Goal: Check status: Check status

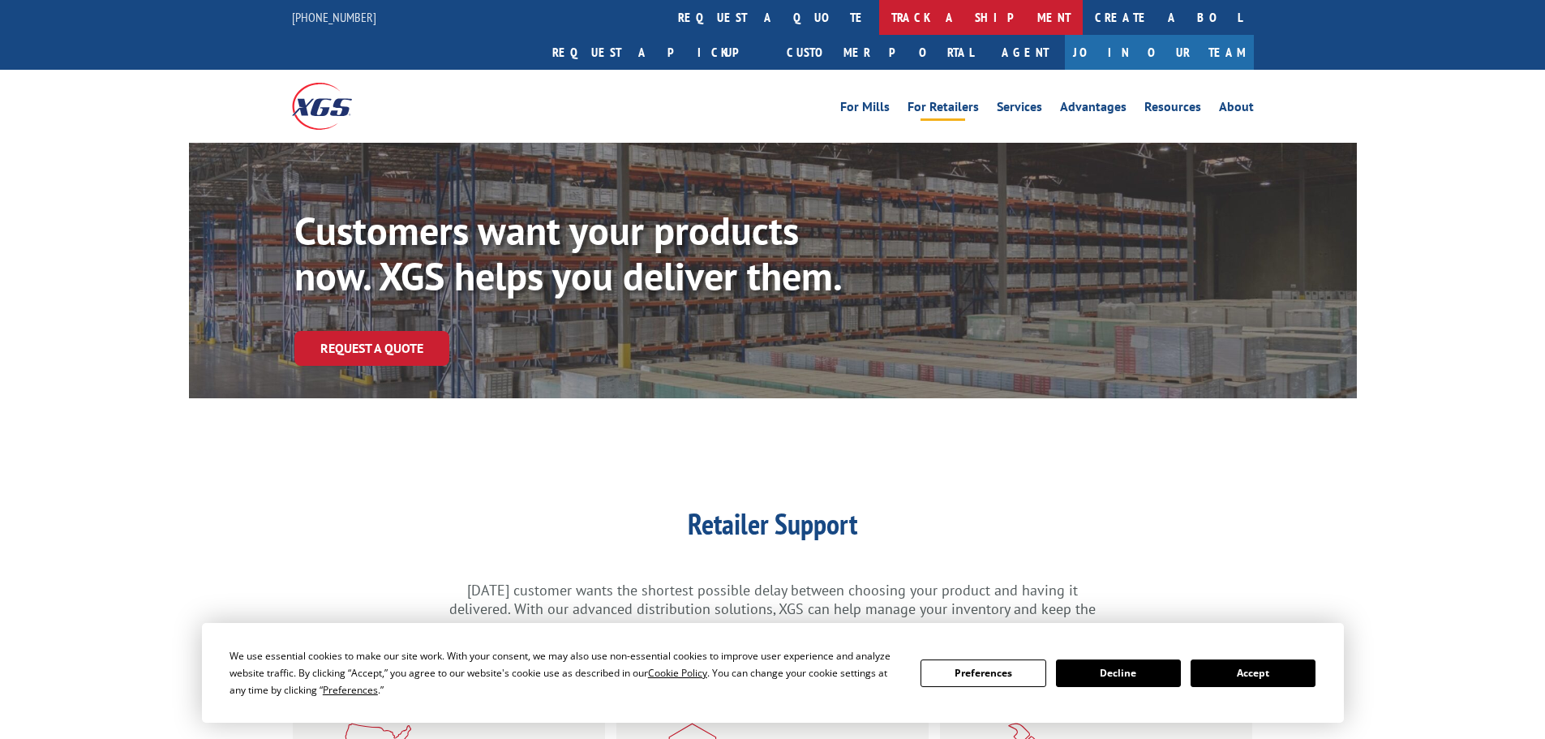
click at [879, 14] on link "track a shipment" at bounding box center [981, 17] width 204 height 35
click at [879, 10] on link "track a shipment" at bounding box center [981, 17] width 204 height 35
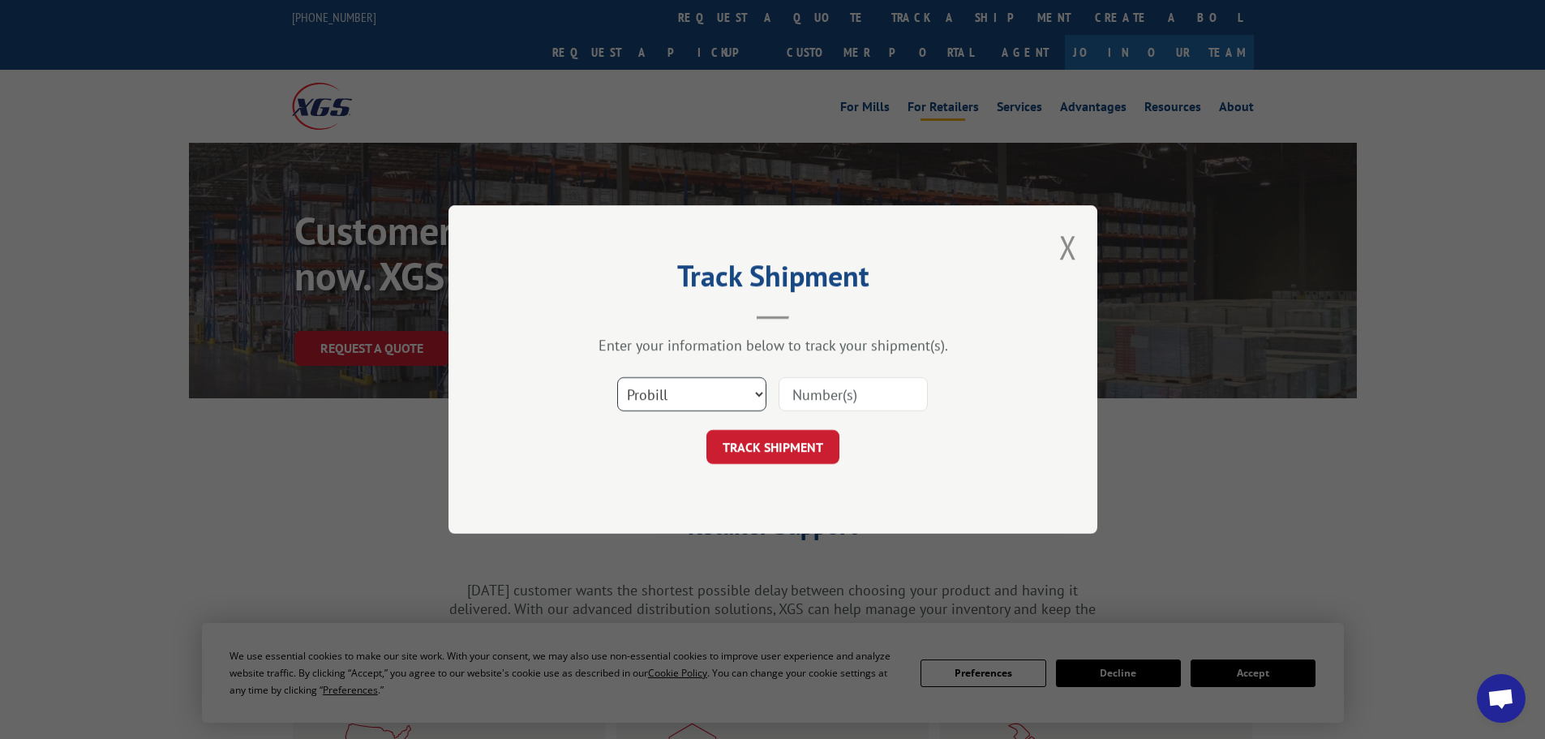
click at [676, 394] on select "Select category... Probill BOL PO" at bounding box center [691, 394] width 149 height 34
select select "po"
click at [617, 377] on select "Select category... Probill BOL PO" at bounding box center [691, 394] width 149 height 34
click at [805, 401] on input at bounding box center [853, 394] width 149 height 34
paste input "16331930"
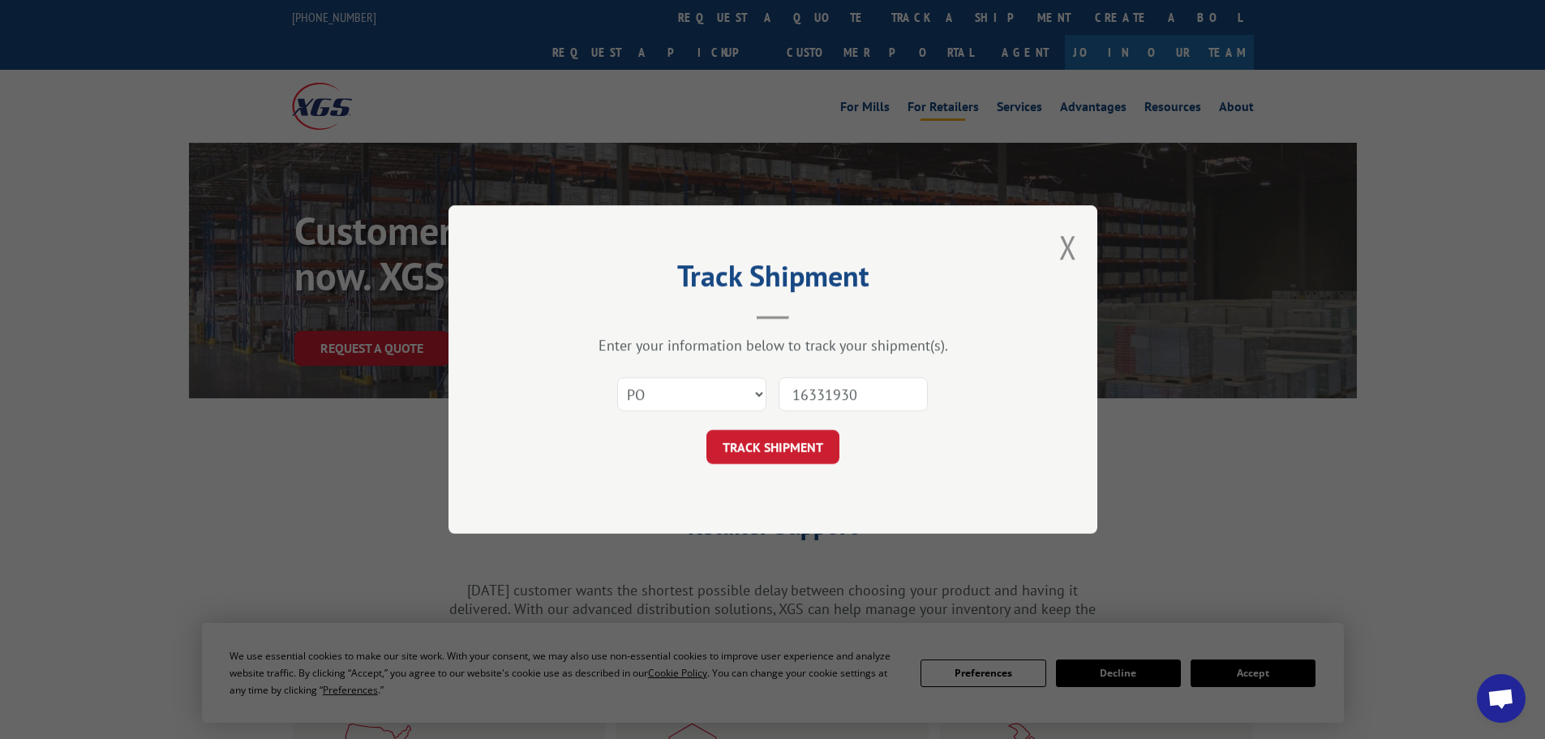
type input "16331930"
drag, startPoint x: 866, startPoint y: 389, endPoint x: 702, endPoint y: 379, distance: 165.0
click at [707, 380] on div "Select category... Probill BOL PO 16331930" at bounding box center [773, 394] width 487 height 54
paste input "04530381"
type input "04530381"
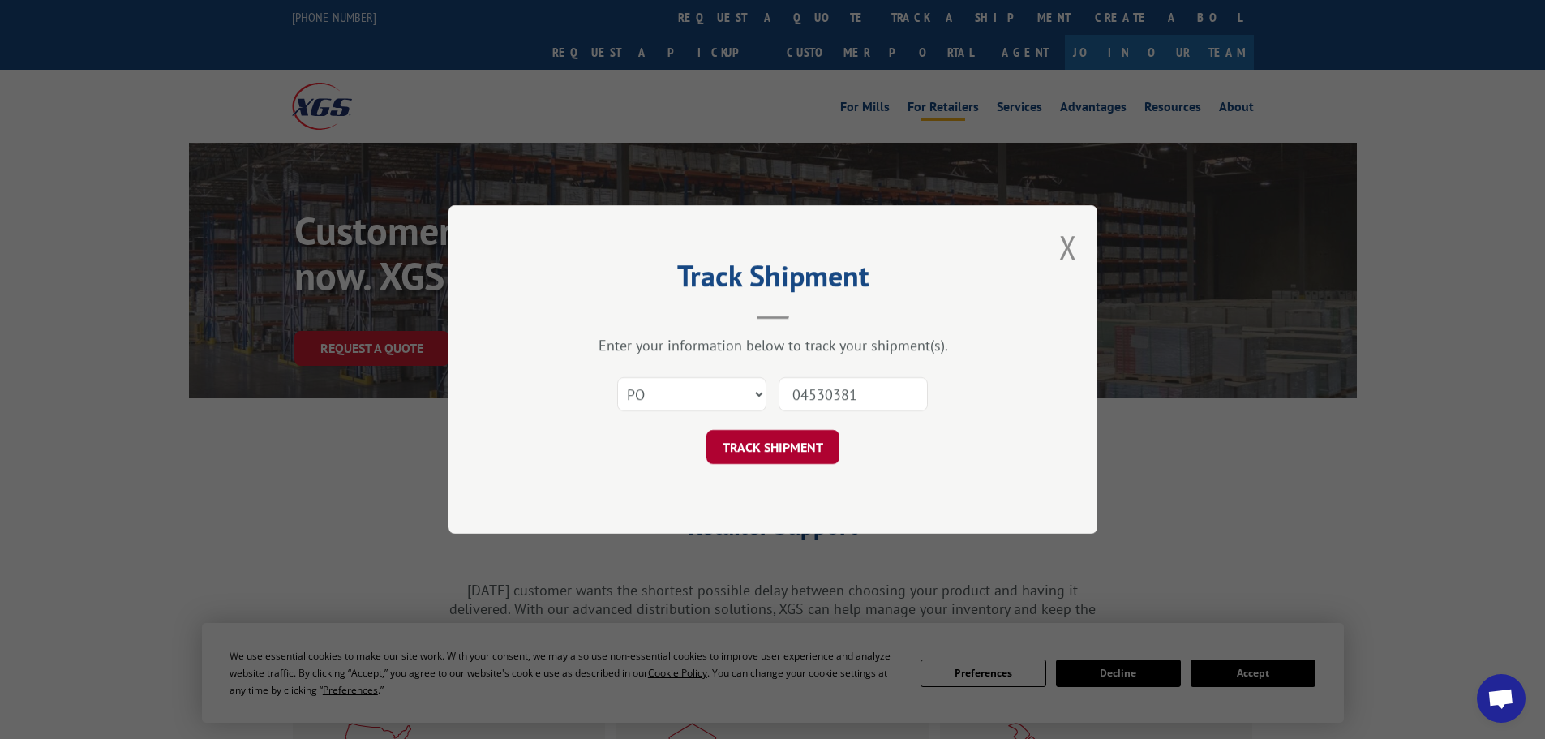
click at [776, 451] on button "TRACK SHIPMENT" at bounding box center [772, 447] width 133 height 34
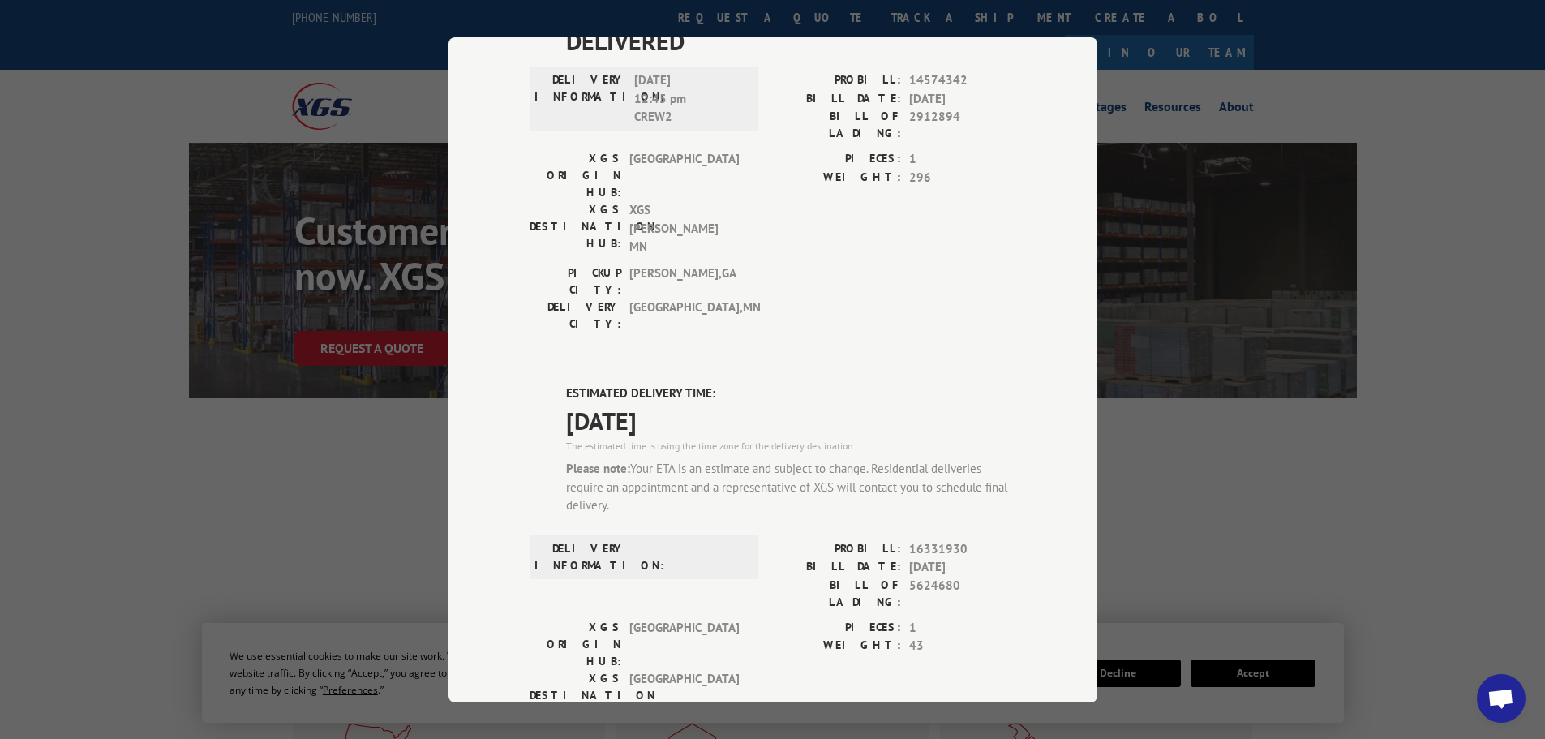
scroll to position [584, 0]
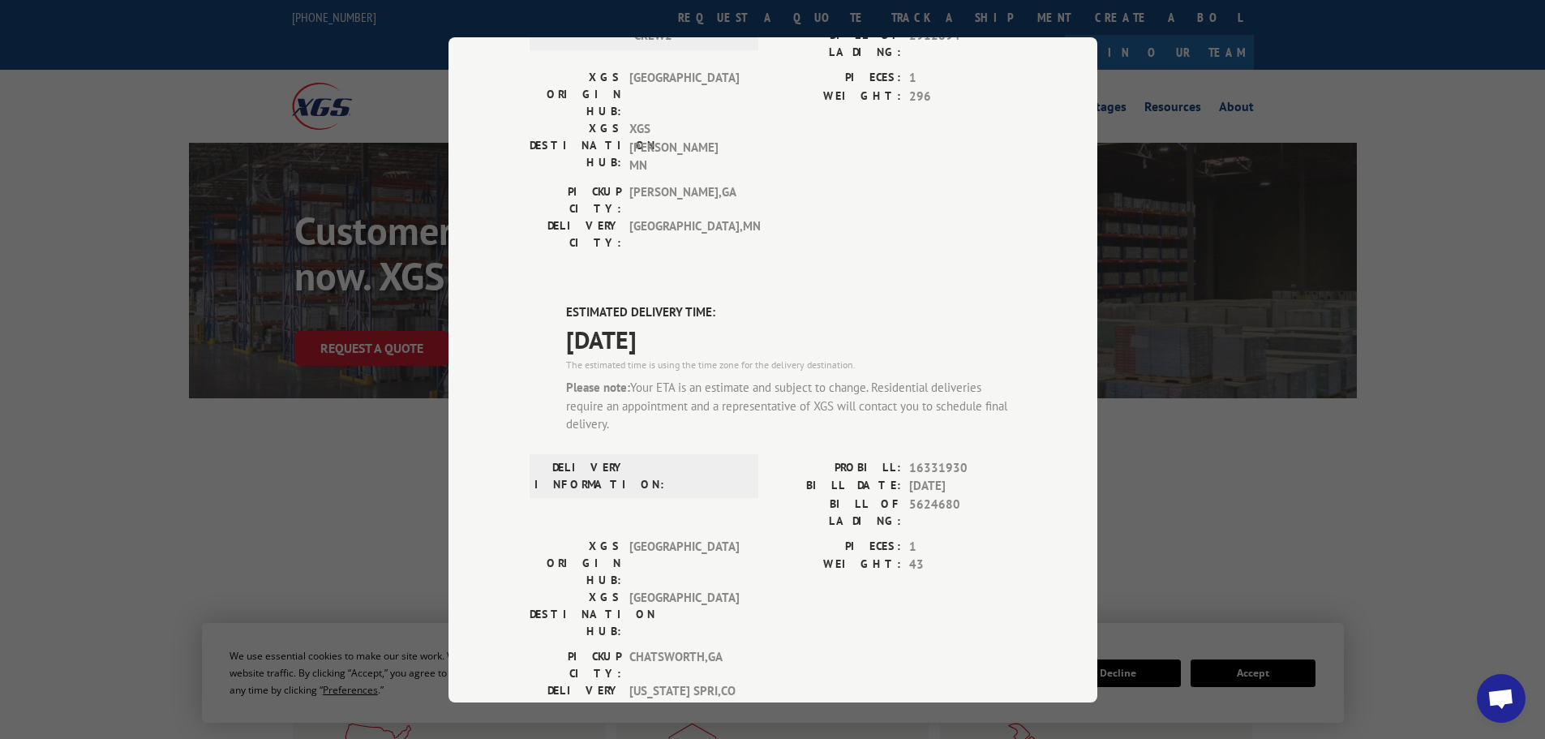
click at [1215, 449] on div "Track Shipment DELIVERED DELIVERY INFORMATION: PROBILL: 9708825 BILL DATE: [DAT…" at bounding box center [772, 369] width 1545 height 739
